Goal: Information Seeking & Learning: Learn about a topic

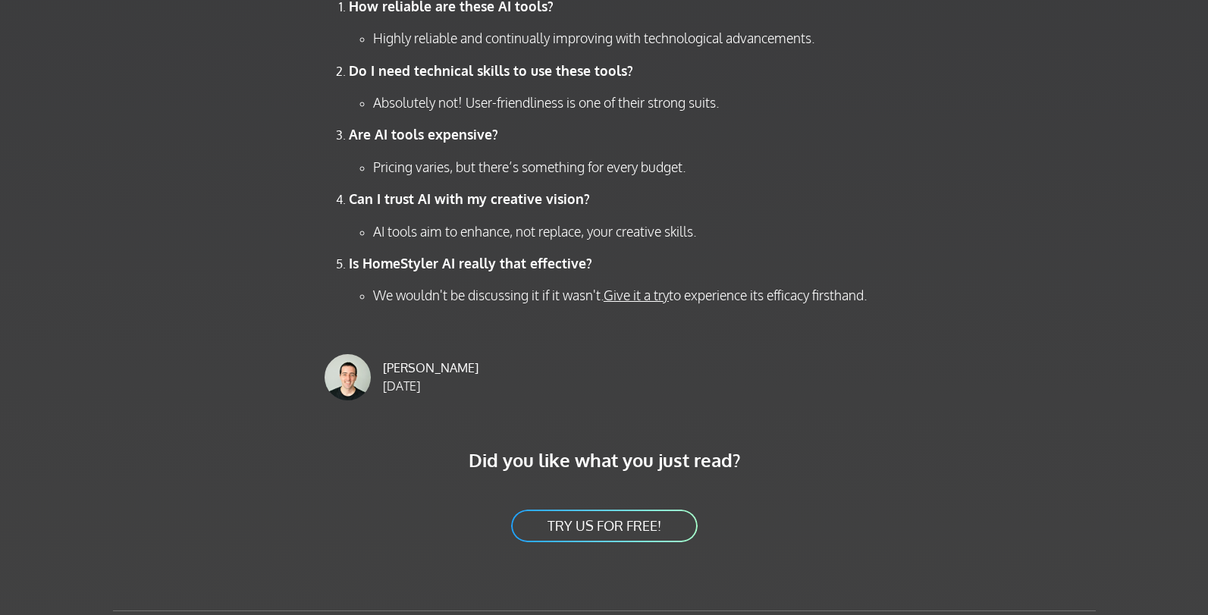
scroll to position [6014, 0]
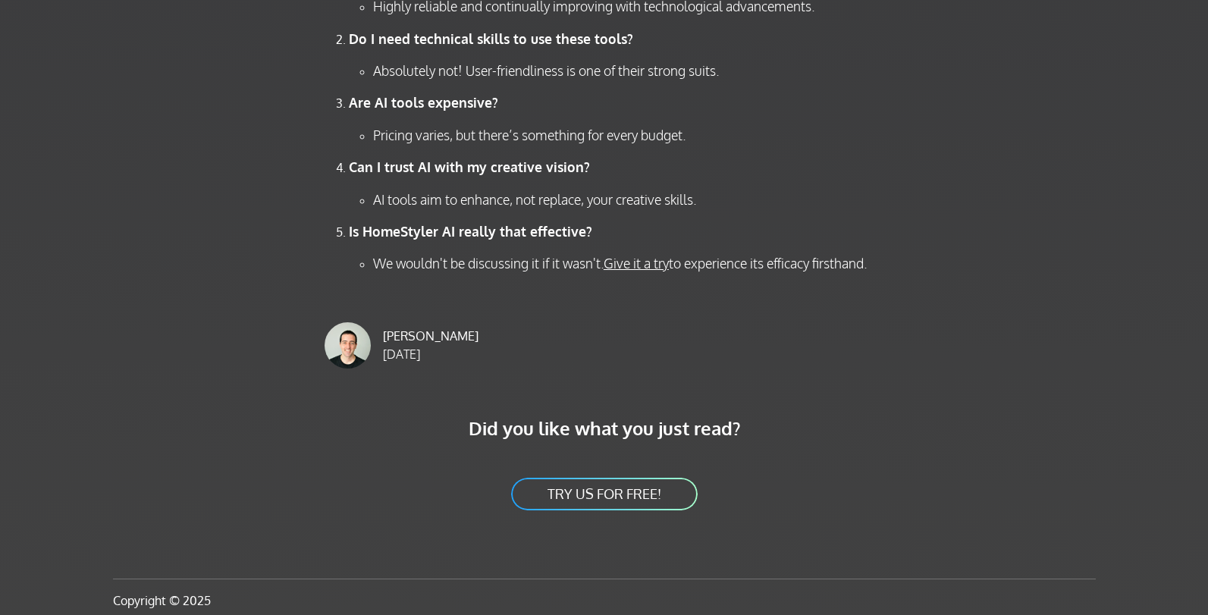
scroll to position [6098, 0]
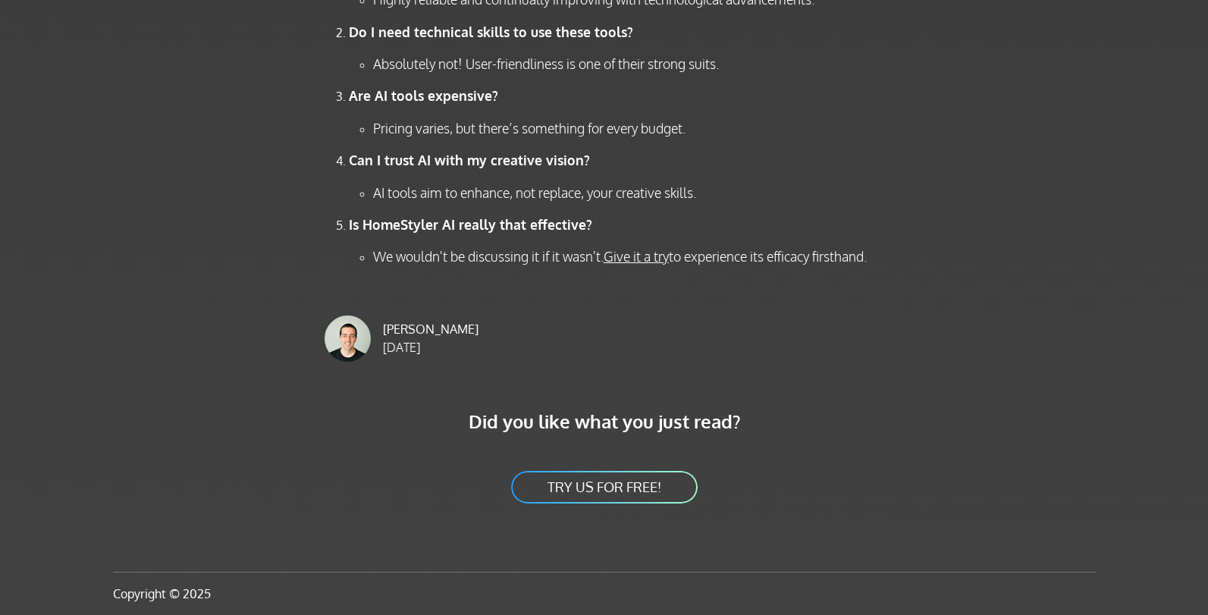
scroll to position [6324, 0]
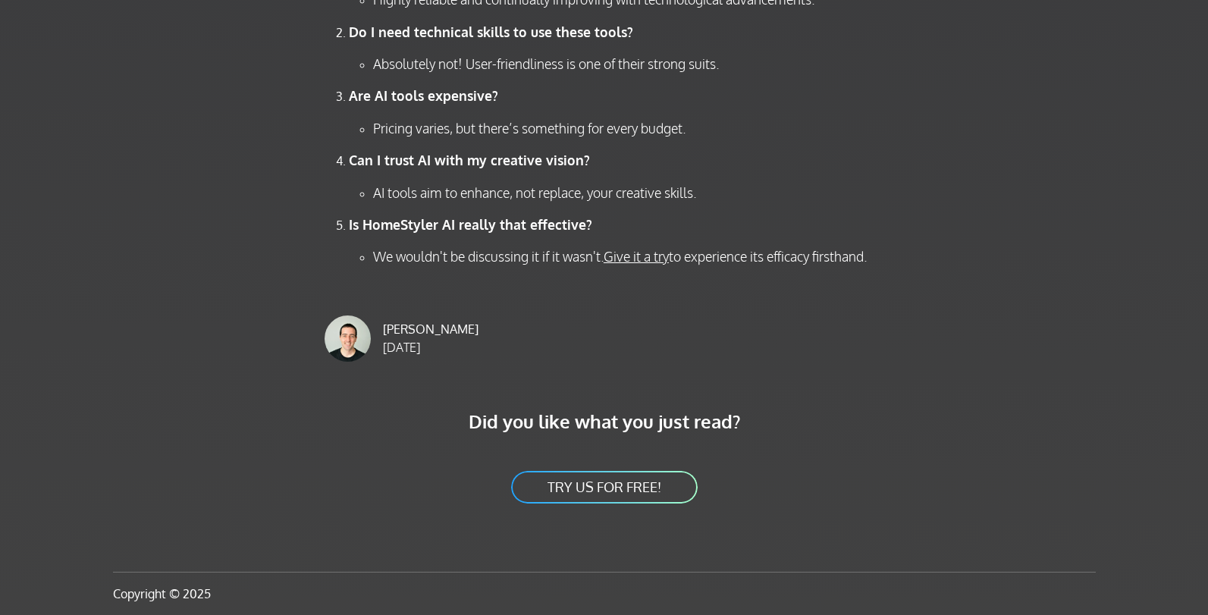
scroll to position [7587, 0]
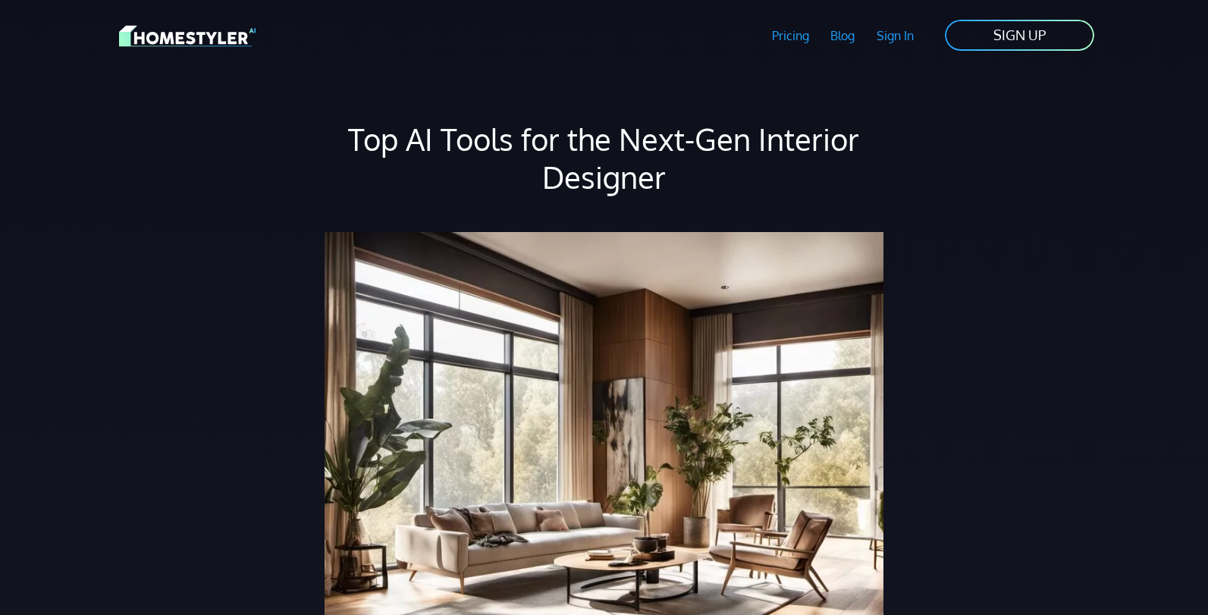
scroll to position [8039, 0]
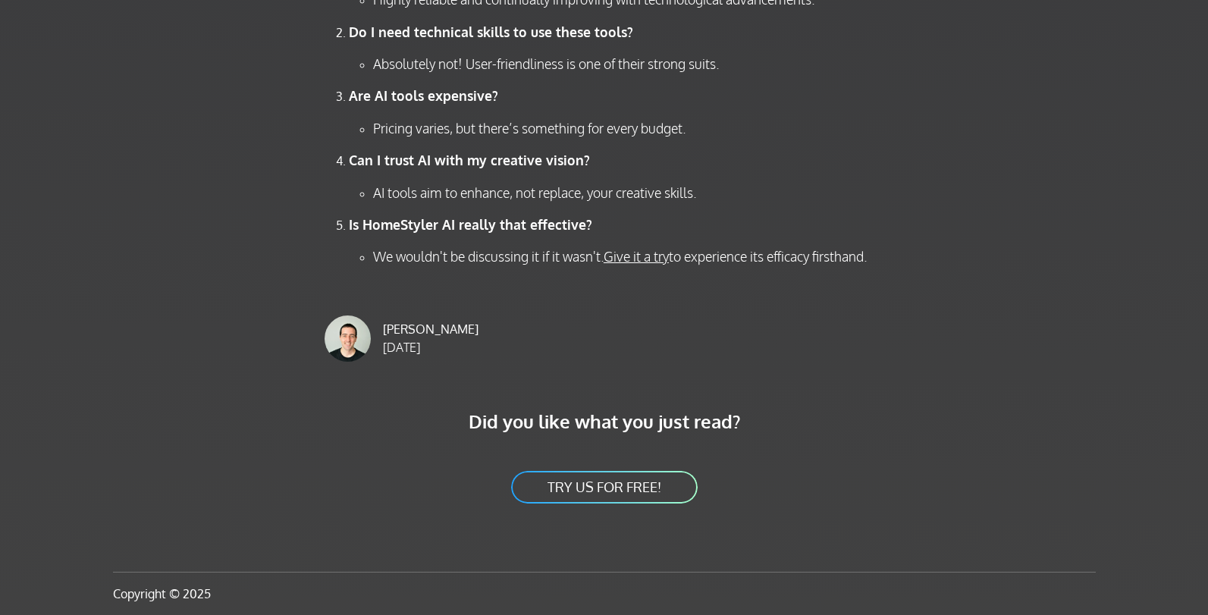
scroll to position [8039, 0]
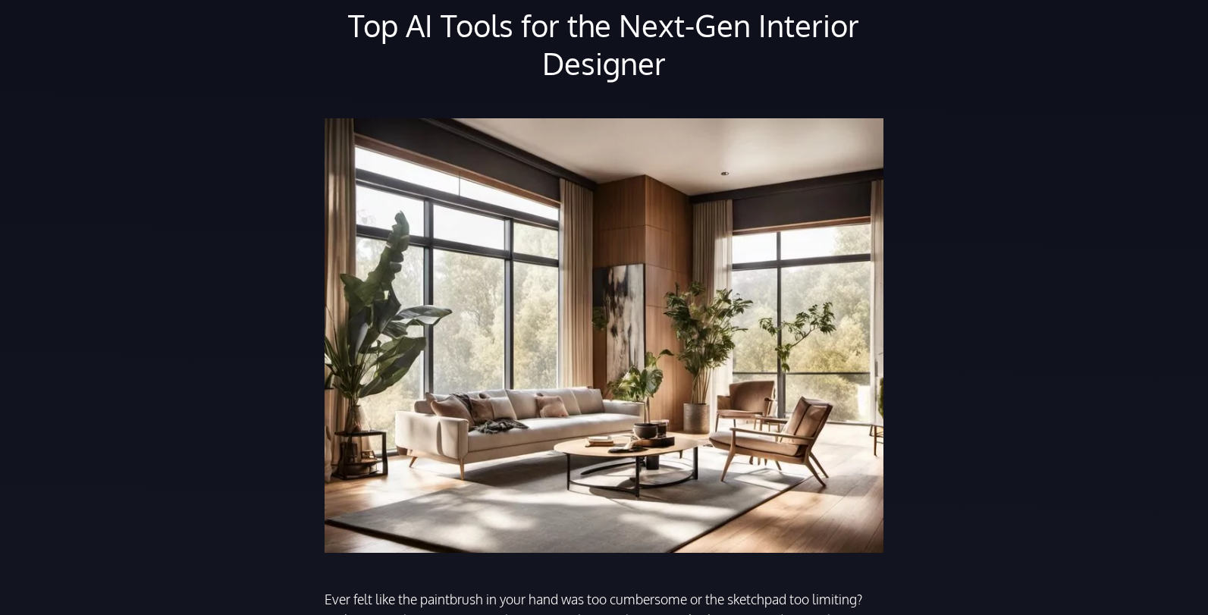
scroll to position [228, 0]
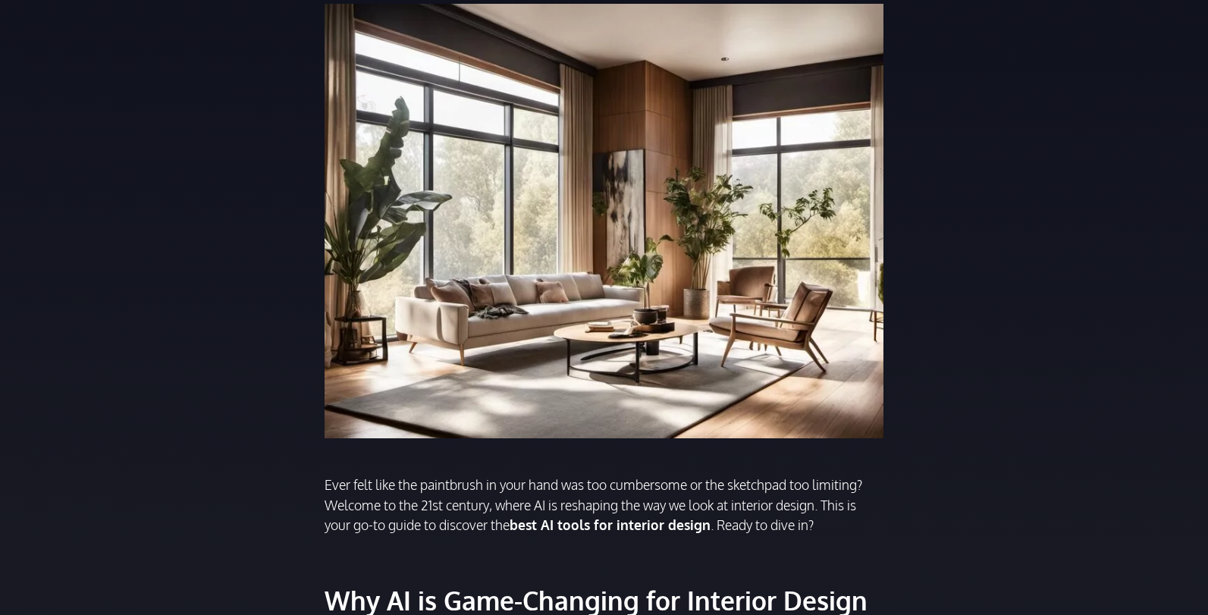
scroll to position [342, 0]
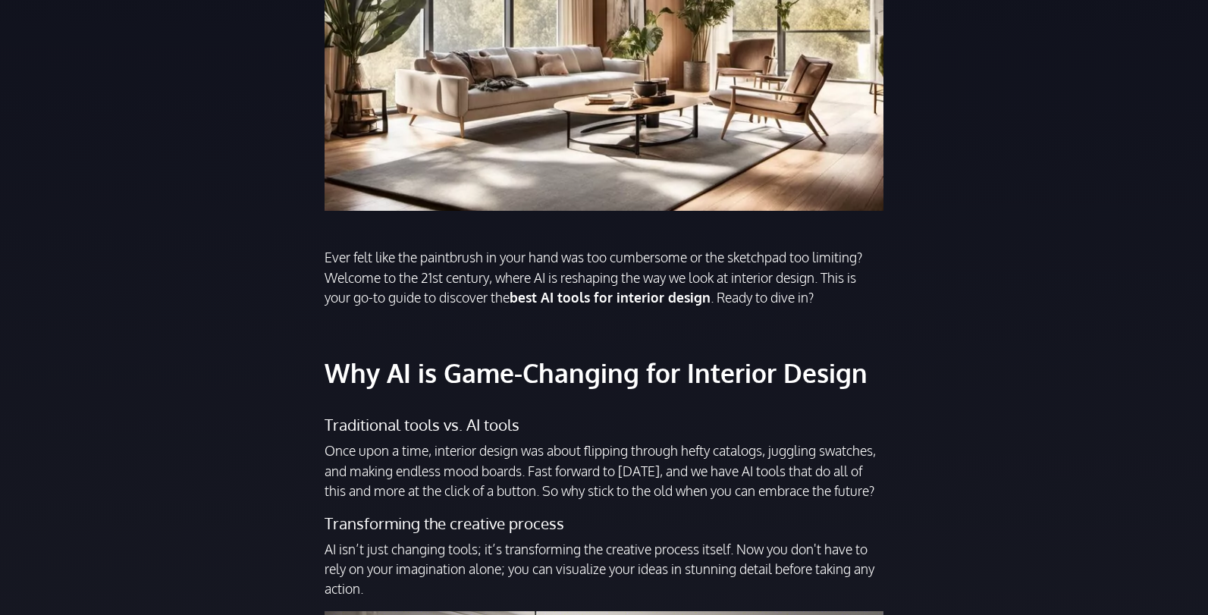
scroll to position [570, 0]
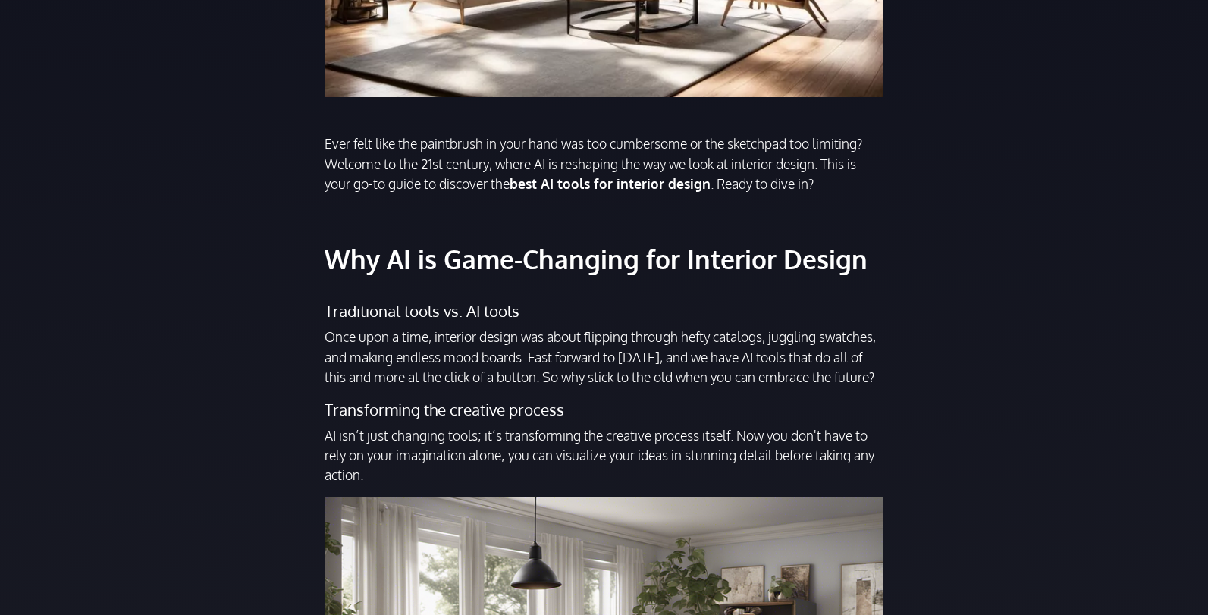
scroll to position [683, 0]
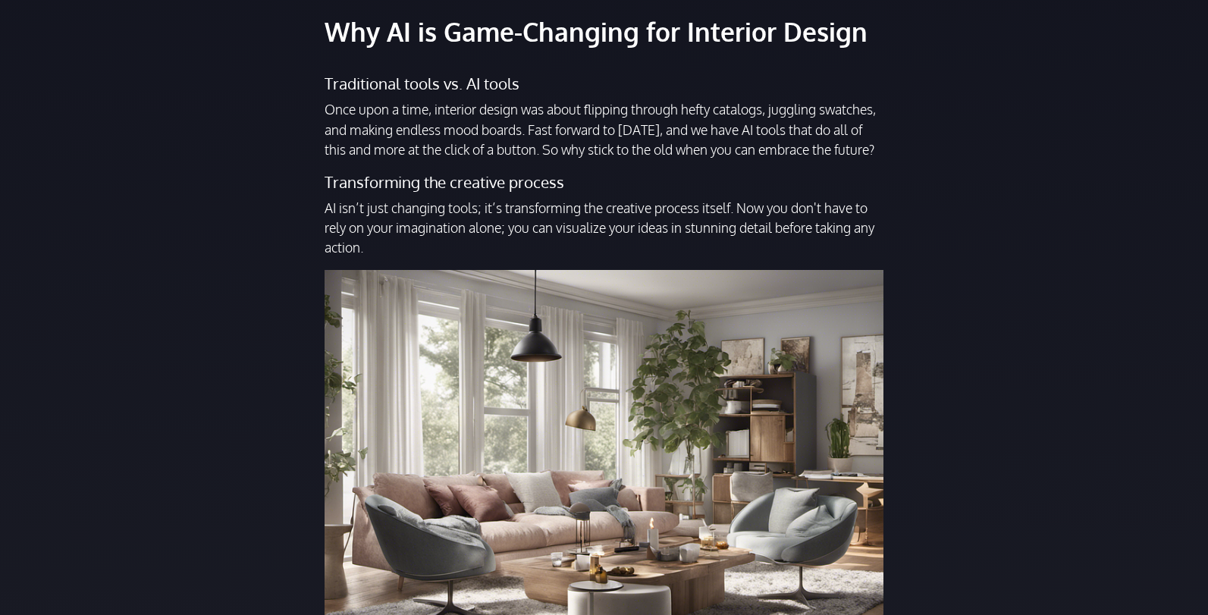
scroll to position [911, 0]
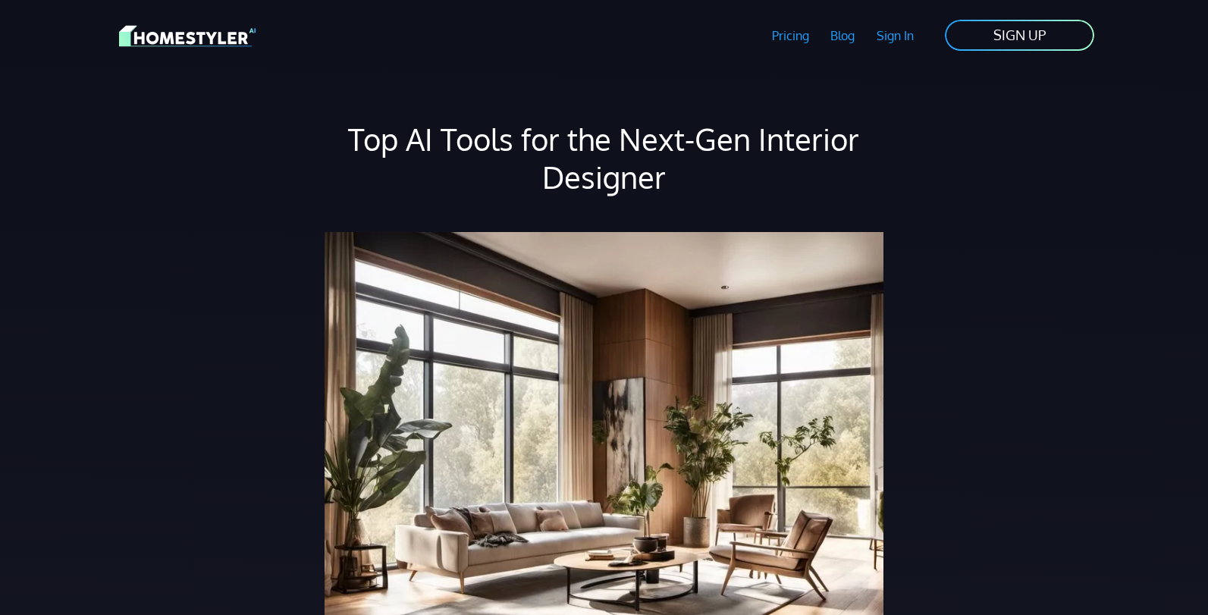
scroll to position [911, 0]
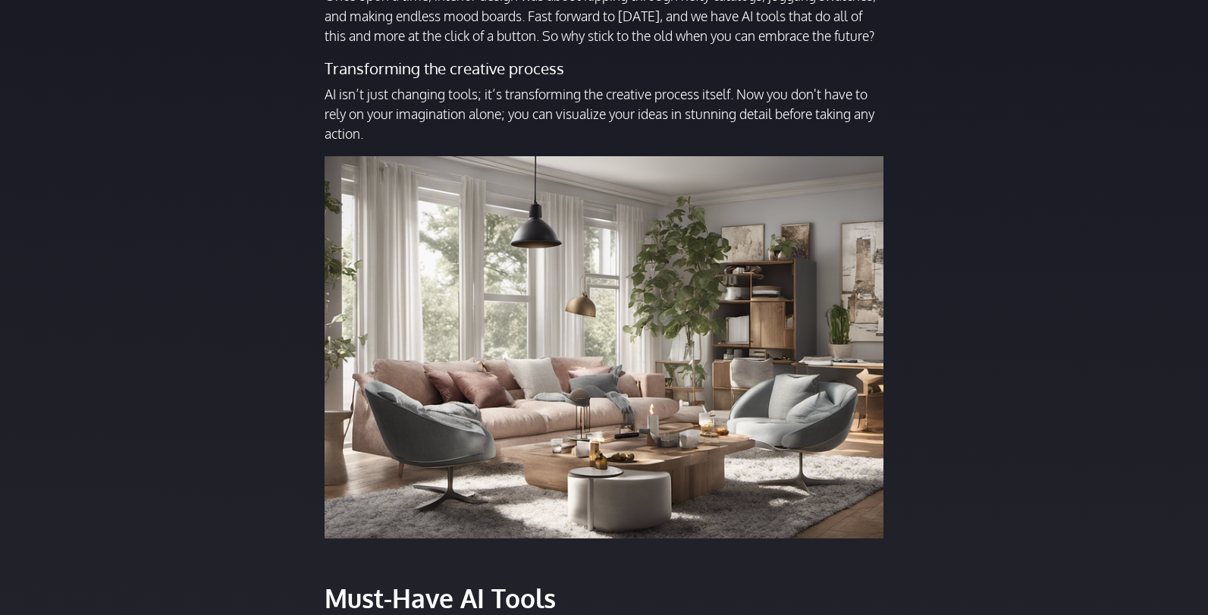
scroll to position [911, 0]
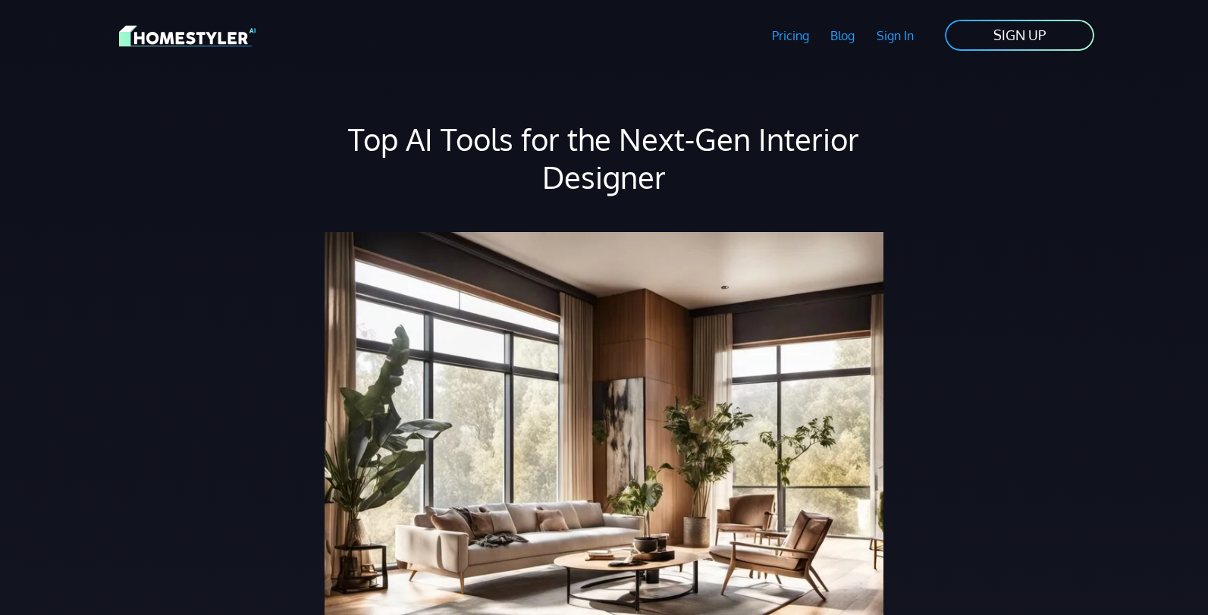
scroll to position [911, 0]
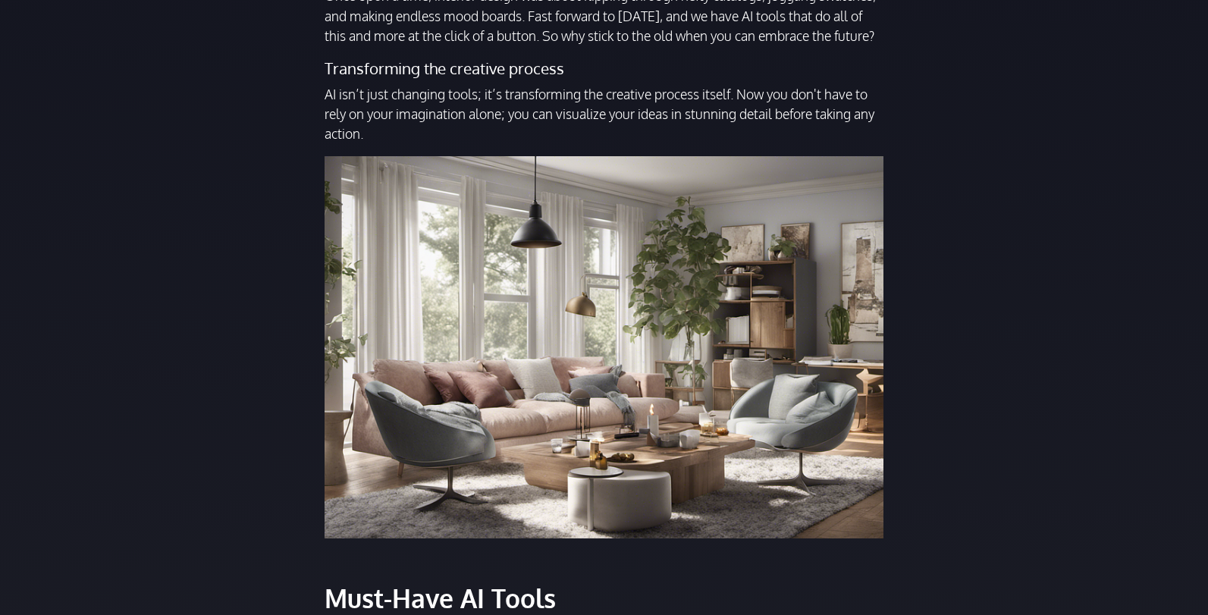
scroll to position [911, 0]
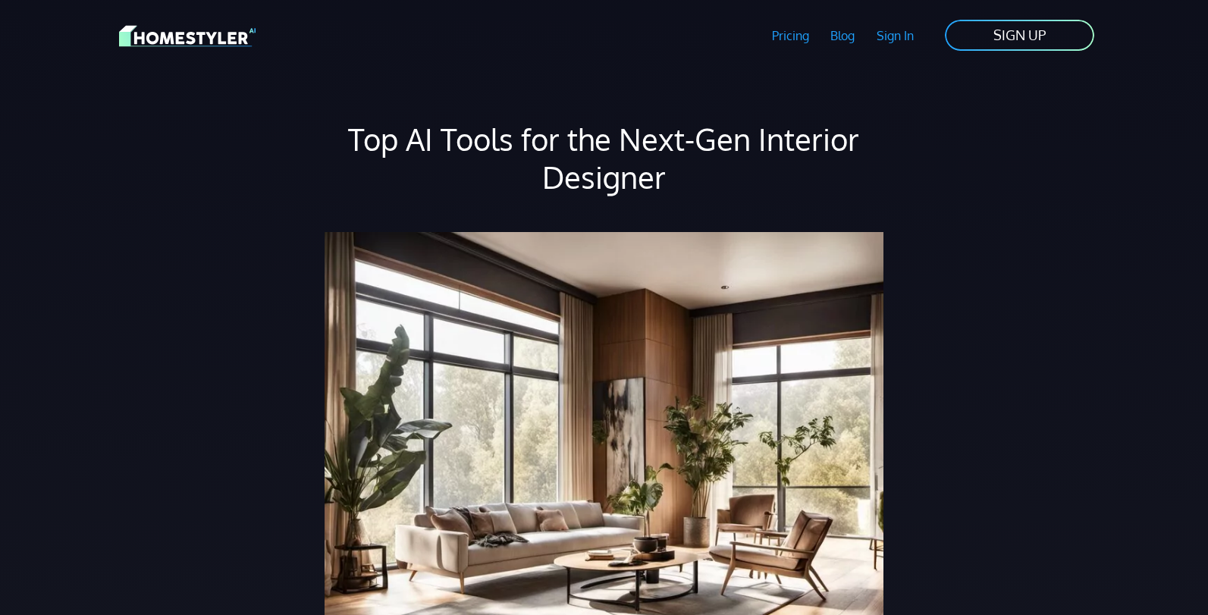
scroll to position [911, 0]
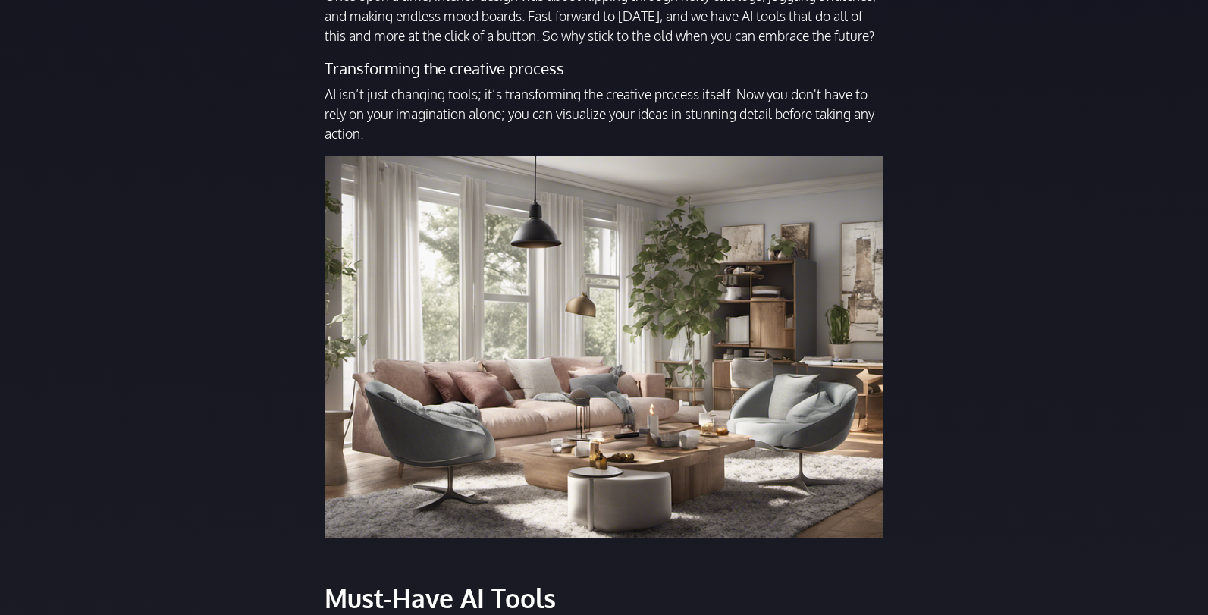
scroll to position [911, 0]
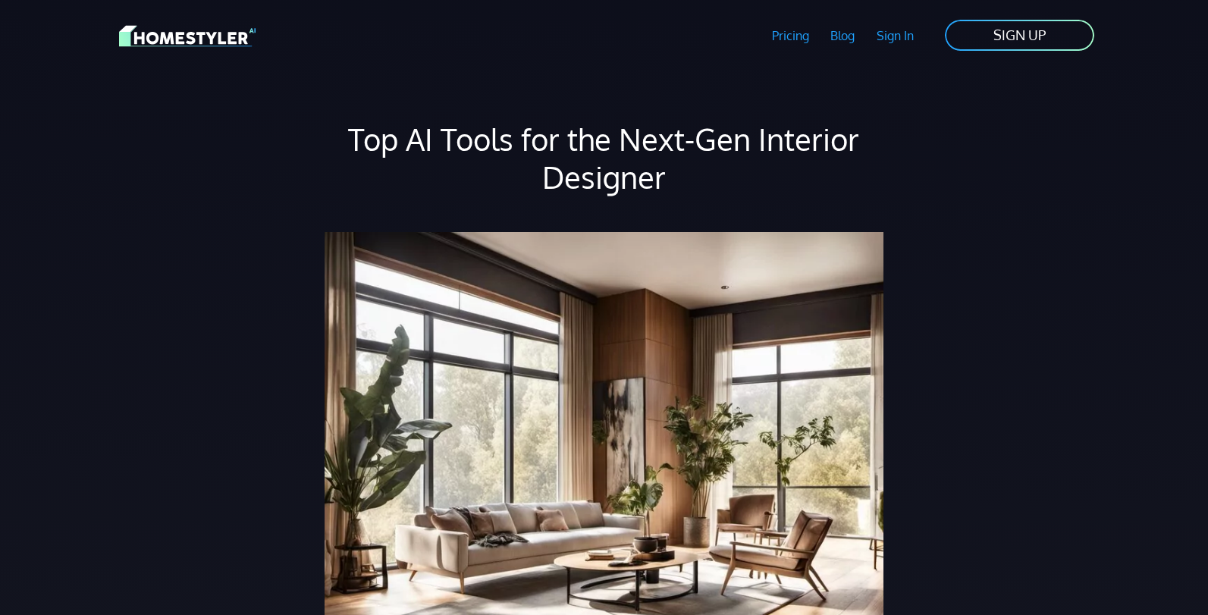
scroll to position [911, 0]
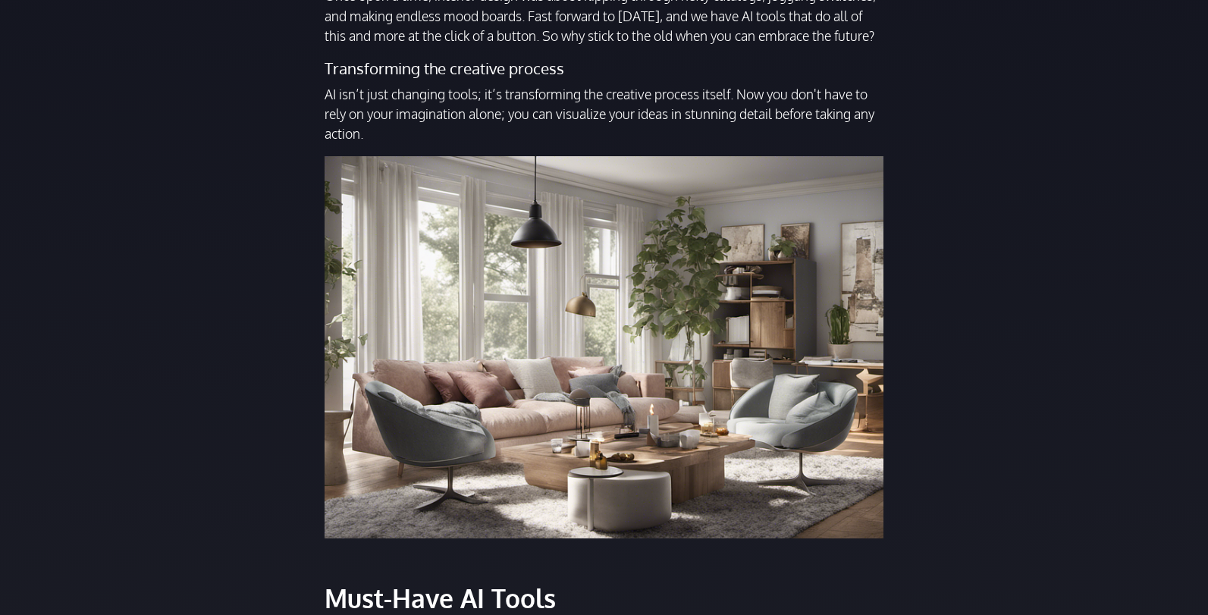
scroll to position [911, 0]
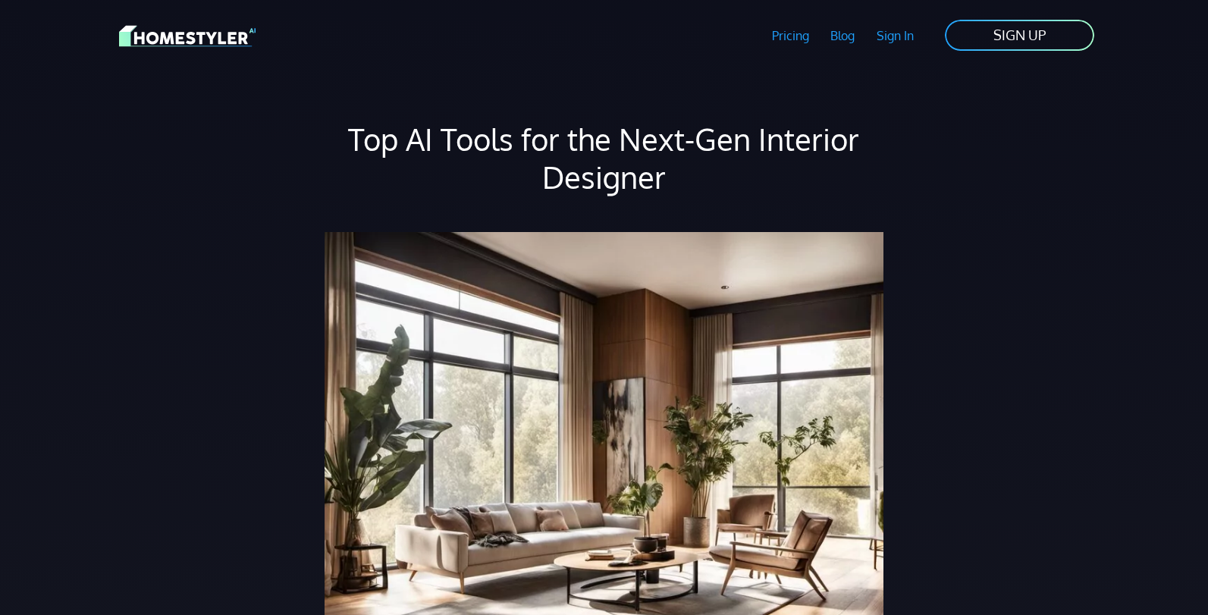
scroll to position [911, 0]
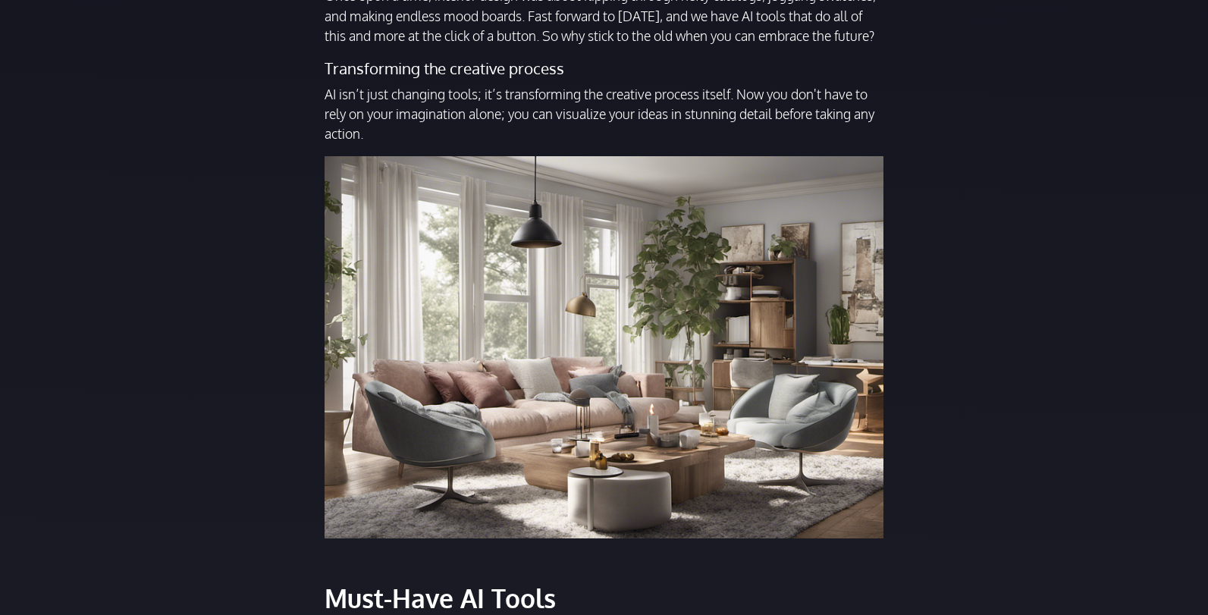
scroll to position [911, 0]
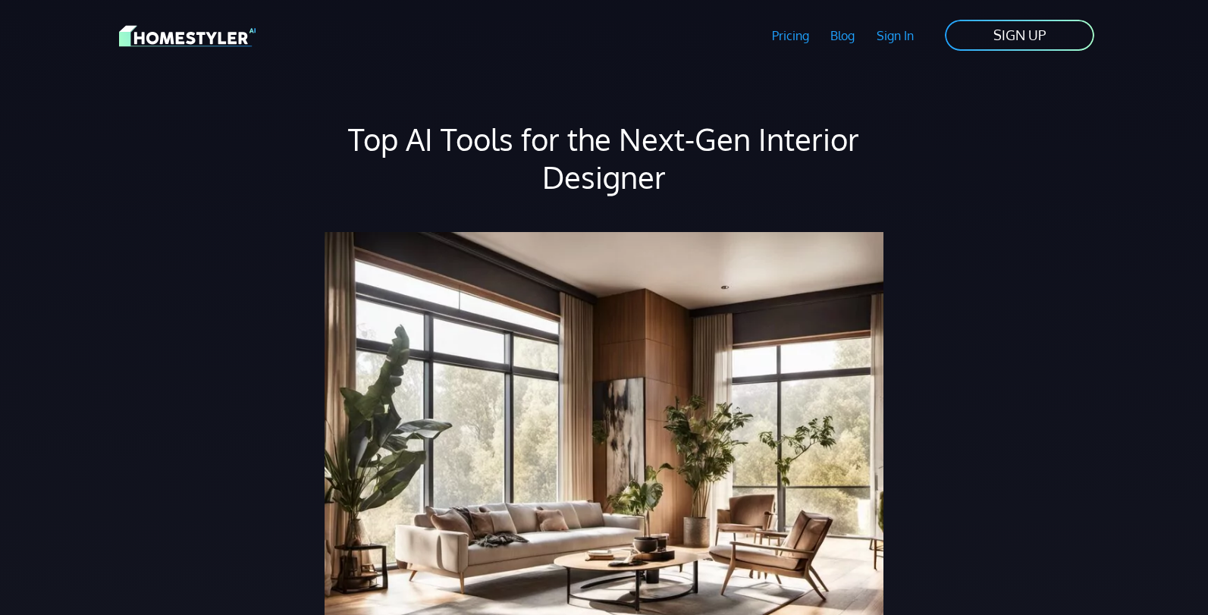
scroll to position [911, 0]
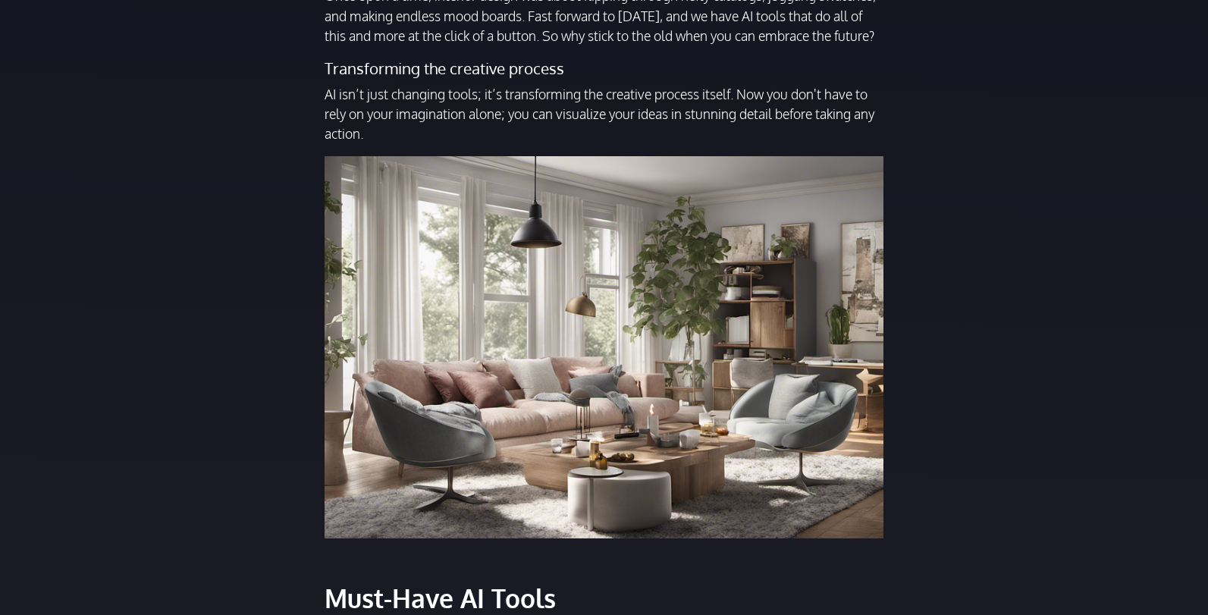
scroll to position [911, 0]
